Goal: Task Accomplishment & Management: Manage account settings

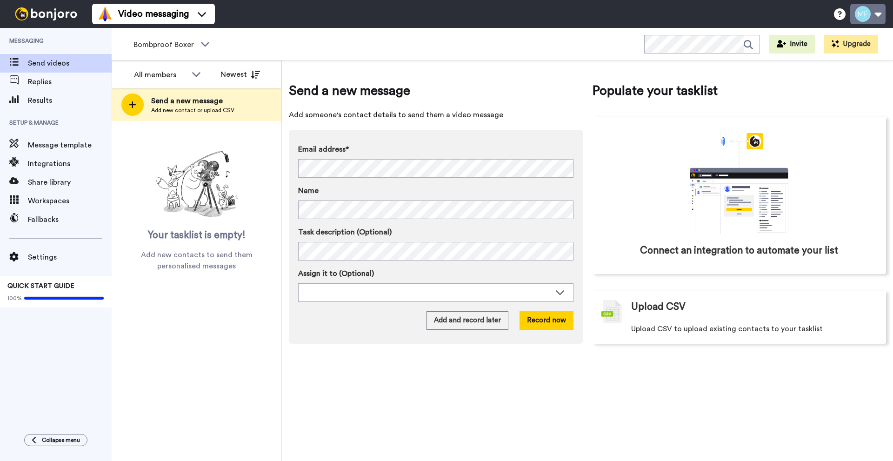
click at [868, 16] on button at bounding box center [867, 14] width 35 height 20
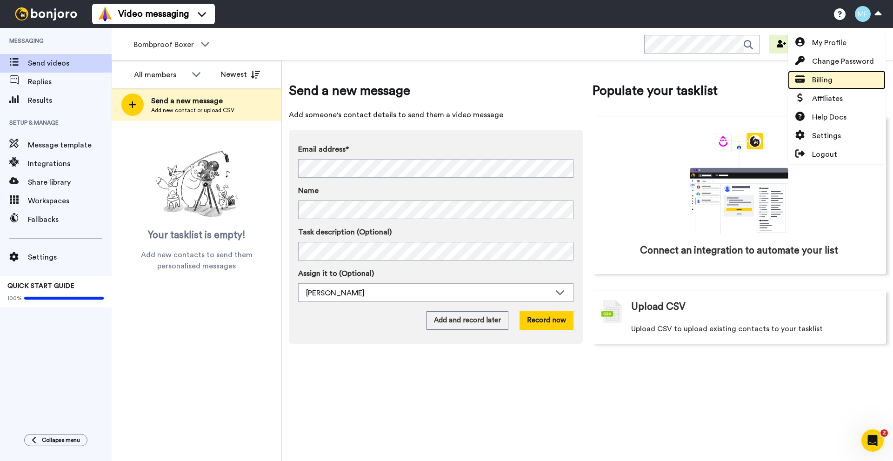
click at [828, 86] on link "Billing" at bounding box center [837, 80] width 98 height 19
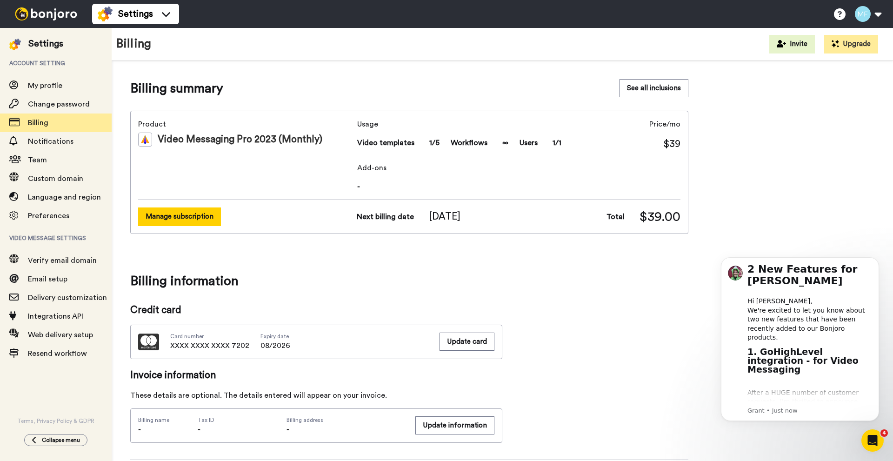
click at [205, 220] on button "Manage subscription" at bounding box center [179, 216] width 83 height 18
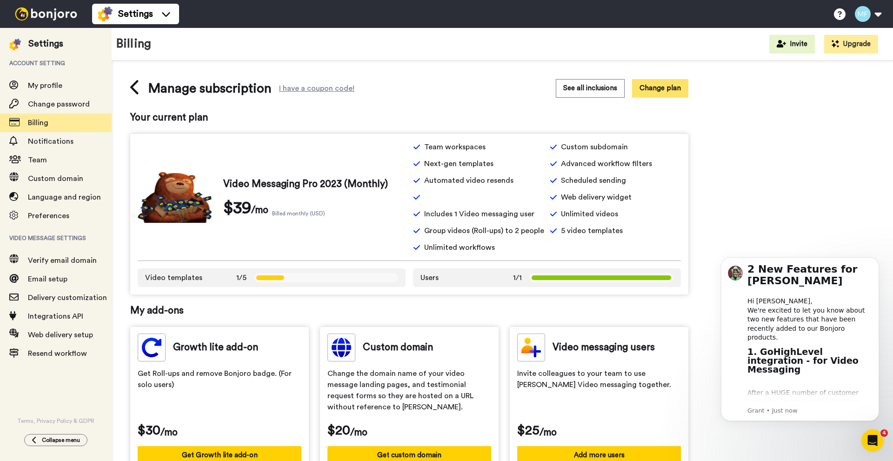
click at [652, 89] on button "Change plan" at bounding box center [660, 88] width 56 height 18
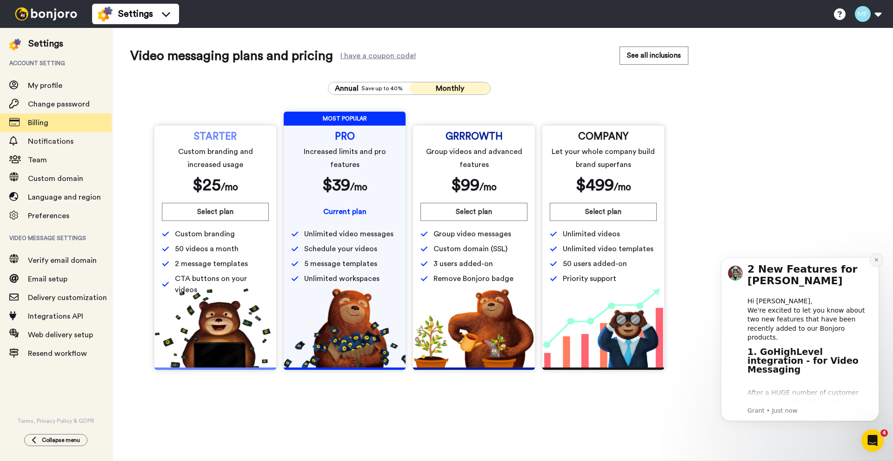
click at [876, 259] on icon "Dismiss notification" at bounding box center [876, 259] width 5 height 5
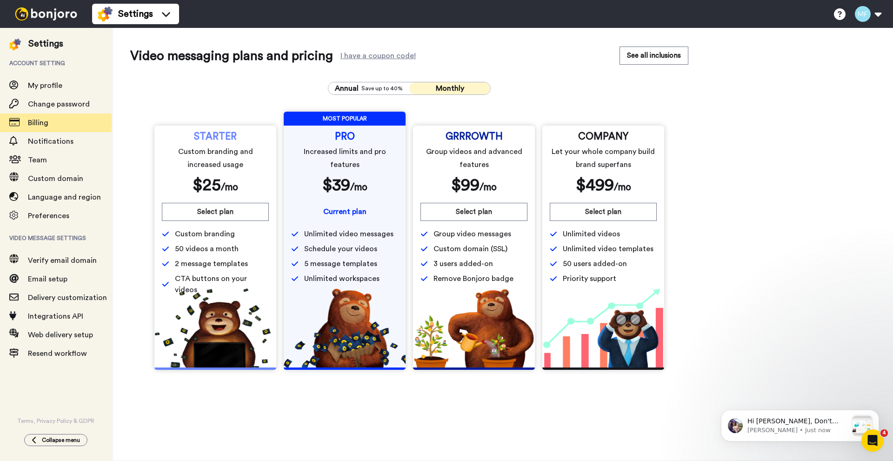
click at [437, 90] on span "Monthly" at bounding box center [450, 88] width 28 height 7
click at [51, 122] on span "Billing" at bounding box center [70, 122] width 84 height 11
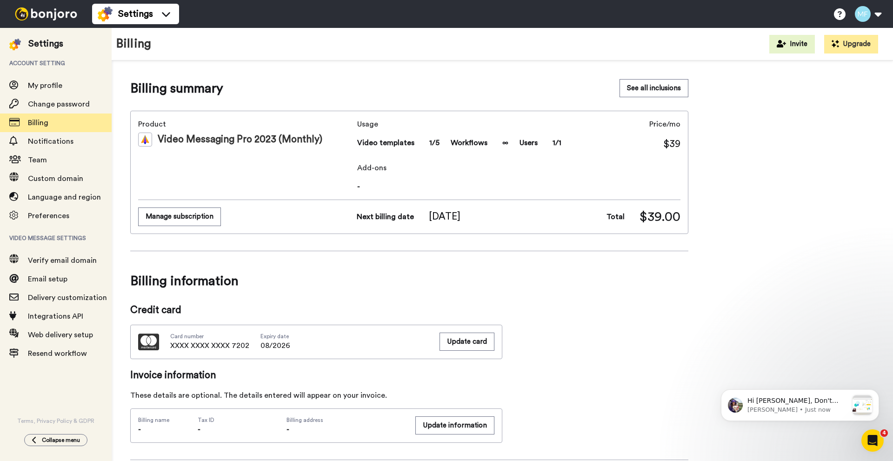
drag, startPoint x: 181, startPoint y: 213, endPoint x: 159, endPoint y: 220, distance: 22.9
click at [159, 220] on button "Manage subscription" at bounding box center [179, 216] width 83 height 18
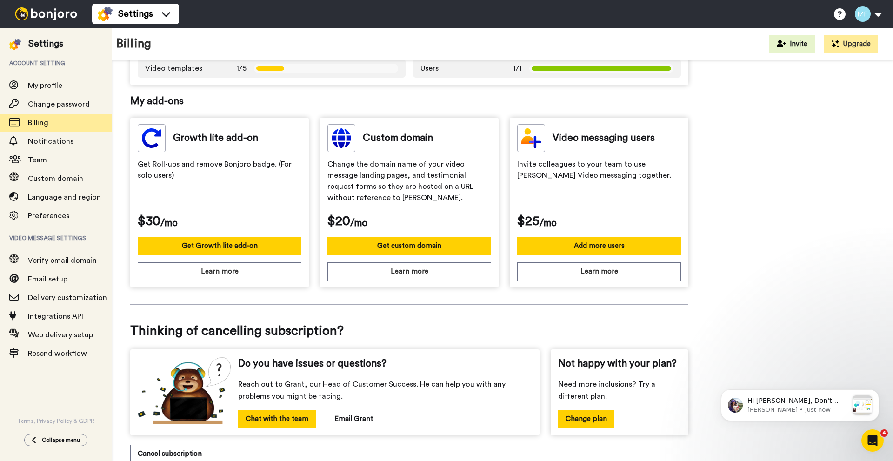
scroll to position [239, 0]
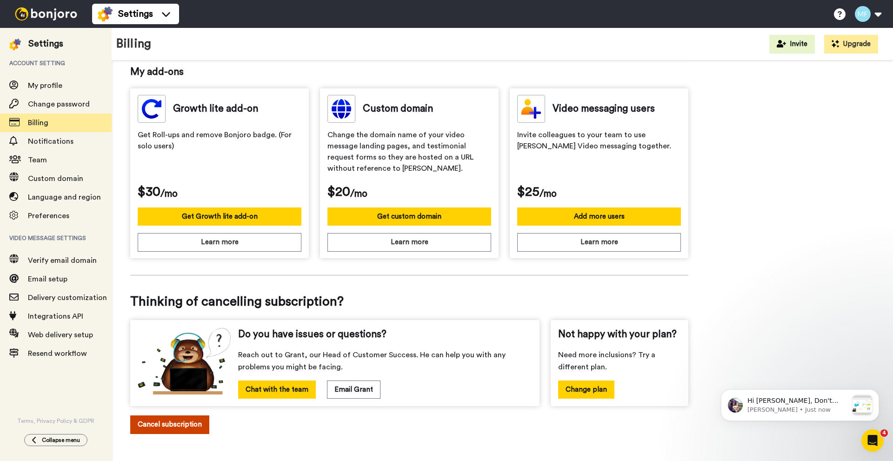
click at [155, 431] on button "Cancel subscription" at bounding box center [169, 424] width 79 height 18
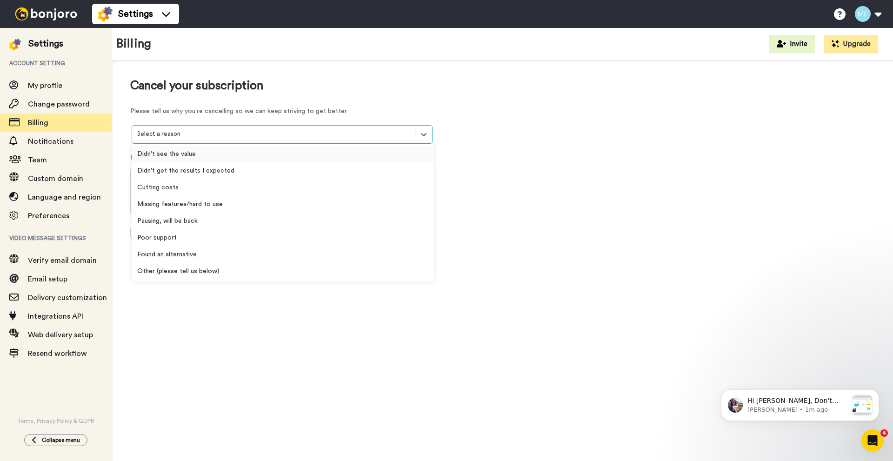
click at [250, 130] on div at bounding box center [274, 134] width 274 height 11
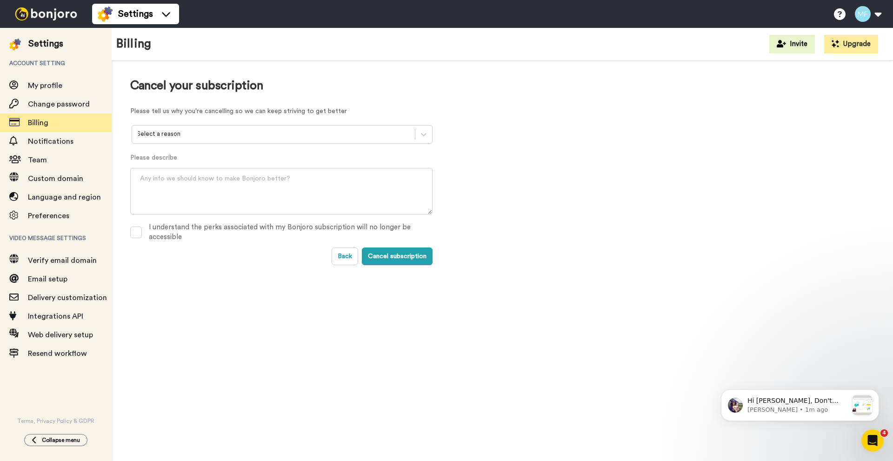
click at [557, 204] on div "Cancel your subscription Please tell us why you're cancelling so we can keep st…" at bounding box center [502, 172] width 744 height 186
click at [259, 231] on div "I understand the perks associated with my Bonjoro subscription will no longer b…" at bounding box center [291, 232] width 284 height 20
click at [390, 259] on button "Cancel subscription" at bounding box center [397, 256] width 71 height 18
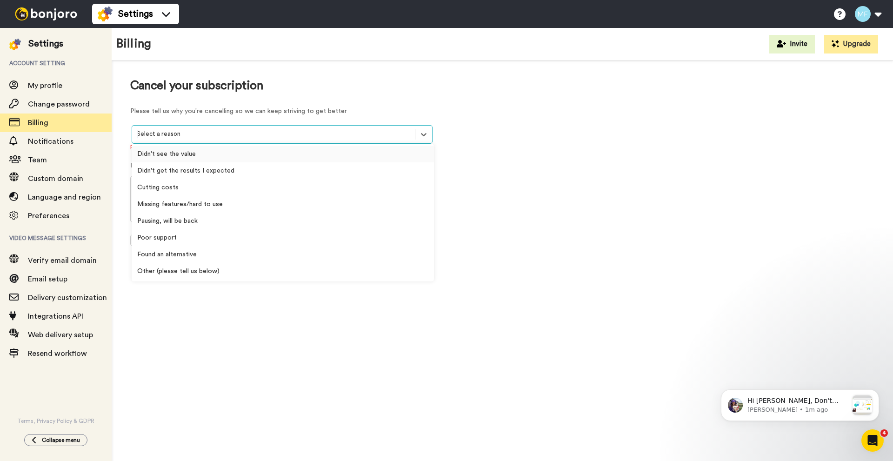
click at [297, 143] on div "Select a reason" at bounding box center [282, 134] width 301 height 19
click at [284, 218] on div "Pausing, will be back" at bounding box center [283, 221] width 302 height 17
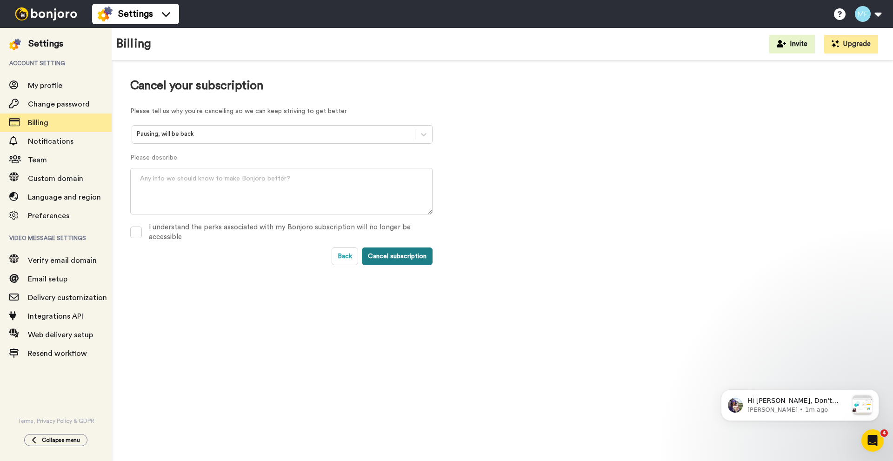
click at [395, 259] on button "Cancel subscription" at bounding box center [397, 256] width 71 height 18
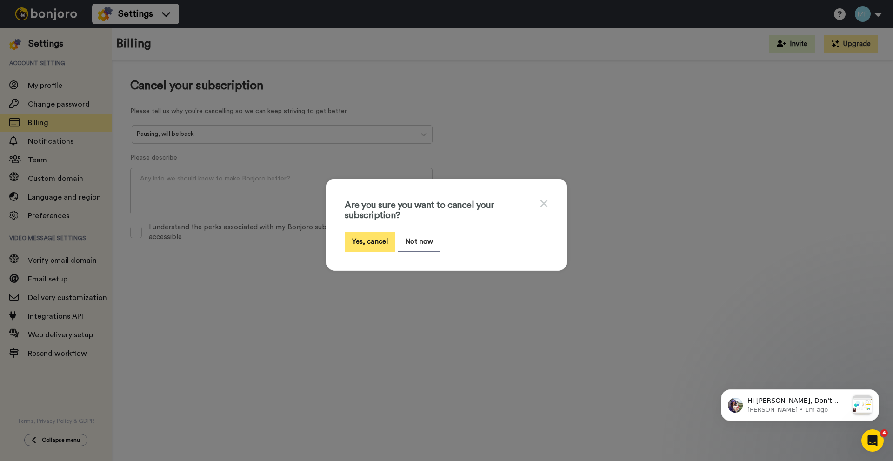
click at [367, 242] on button "Yes, cancel" at bounding box center [370, 242] width 51 height 20
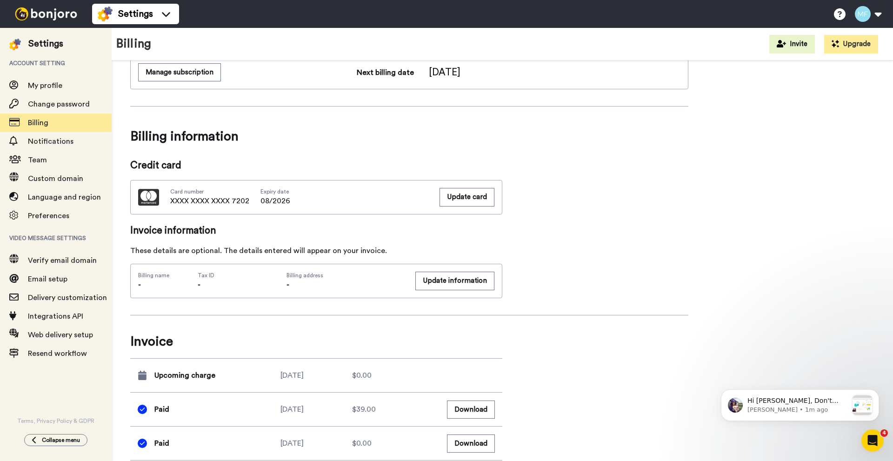
scroll to position [188, 0]
